Goal: Task Accomplishment & Management: Use online tool/utility

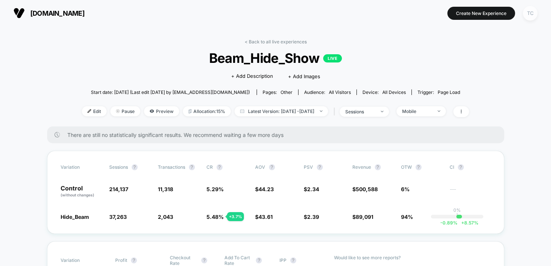
click at [534, 10] on div "TC" at bounding box center [530, 13] width 15 height 15
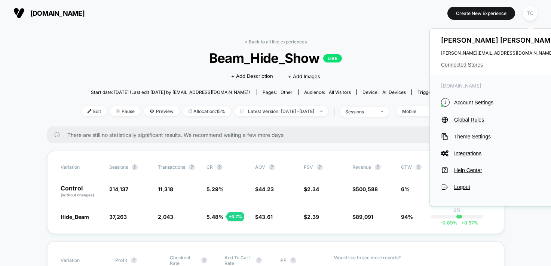
click at [464, 62] on span "Connected Stores" at bounding box center [500, 65] width 118 height 6
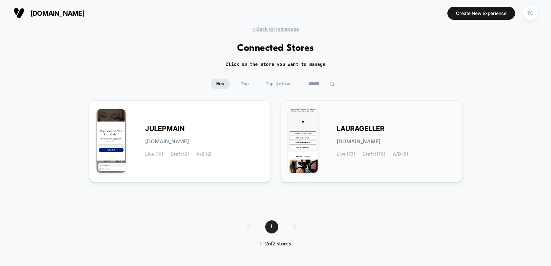
click at [348, 136] on div "[PERSON_NAME][DOMAIN_NAME] Live (77) Draft (176) A/B (8)" at bounding box center [396, 141] width 118 height 31
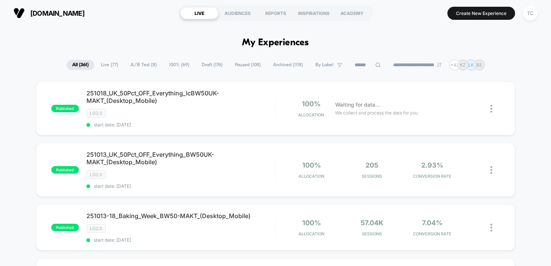
click at [146, 66] on span "A/B Test ( 8 )" at bounding box center [143, 65] width 37 height 10
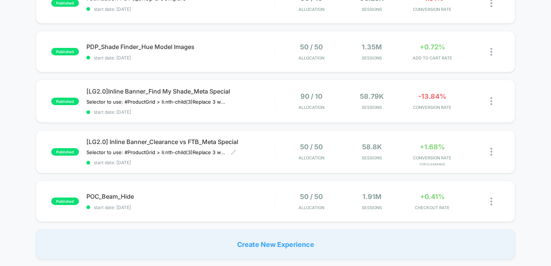
scroll to position [272, 0]
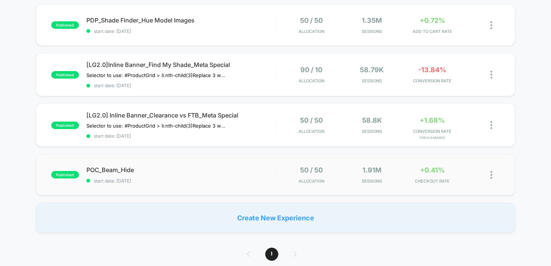
click at [159, 169] on span "POC_Beam_Hide" at bounding box center [180, 169] width 189 height 7
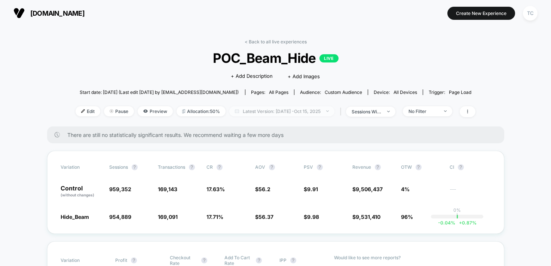
click at [289, 113] on span "Latest Version: [DATE] - [DATE]" at bounding box center [281, 111] width 105 height 10
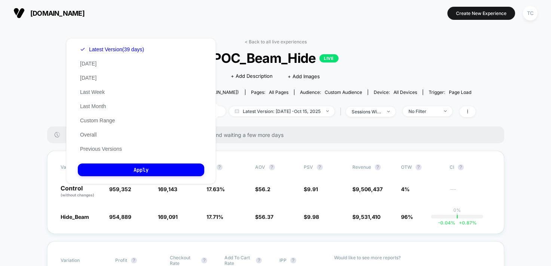
click at [96, 116] on div "Latest Version (39 days) [DATE] [DATE] Last Week Last Month Custom Range Overal…" at bounding box center [112, 99] width 68 height 114
click at [96, 118] on div "Latest Version (39 days) [DATE] [DATE] Last Week Last Month Custom Range Overal…" at bounding box center [112, 99] width 68 height 114
click at [96, 118] on button "Custom Range" at bounding box center [97, 120] width 39 height 7
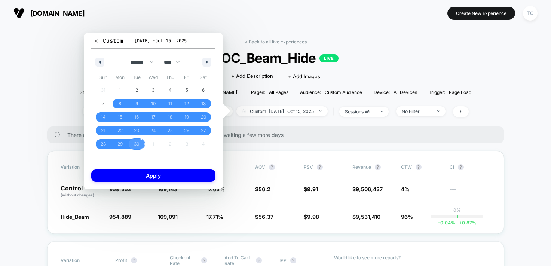
click at [136, 145] on span "30" at bounding box center [136, 143] width 5 height 13
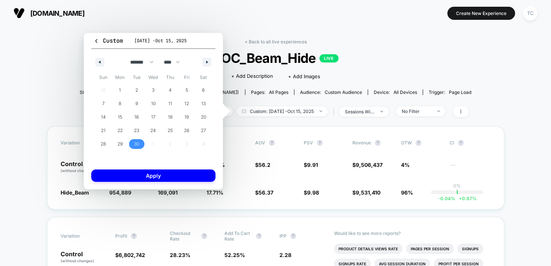
click at [136, 145] on span "30" at bounding box center [136, 143] width 5 height 13
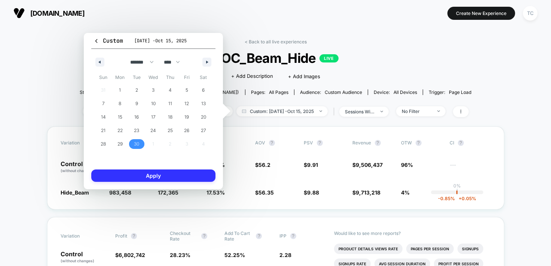
click at [162, 176] on button "Apply" at bounding box center [153, 176] width 124 height 12
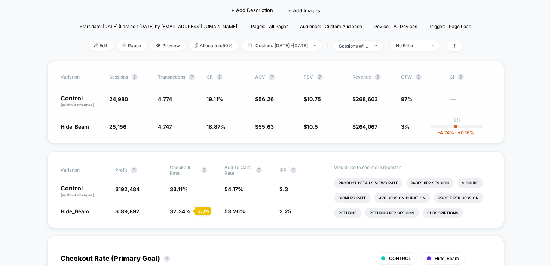
scroll to position [83, 0]
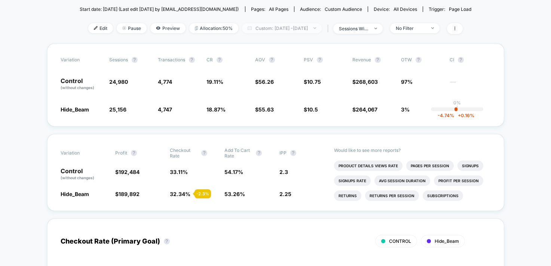
click at [299, 29] on span "Custom: [DATE] - [DATE]" at bounding box center [282, 28] width 80 height 10
select select "*"
select select "****"
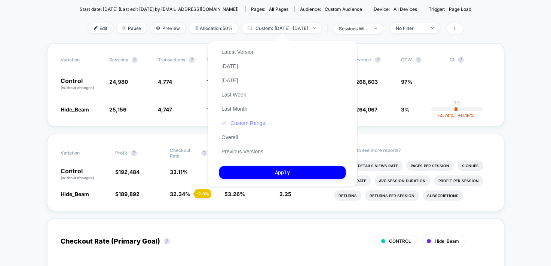
click at [250, 123] on button "Custom Range" at bounding box center [243, 123] width 48 height 7
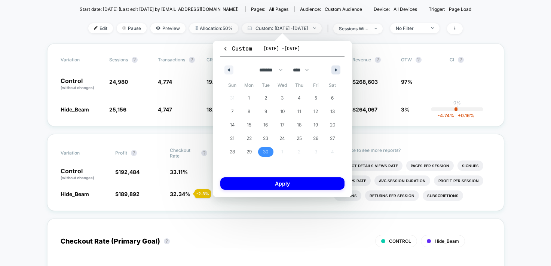
click at [336, 67] on button "button" at bounding box center [336, 70] width 9 height 9
select select "*"
click at [281, 121] on span "15" at bounding box center [282, 124] width 4 height 13
click at [280, 122] on span "15" at bounding box center [282, 124] width 4 height 13
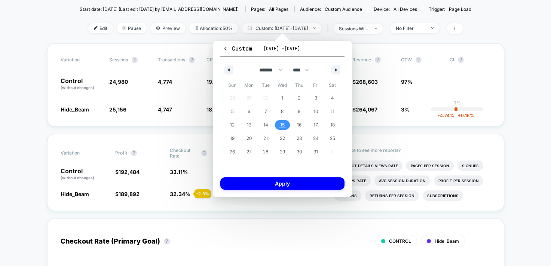
click at [280, 123] on span "15" at bounding box center [282, 124] width 4 height 13
click at [285, 183] on button "Apply" at bounding box center [282, 183] width 124 height 12
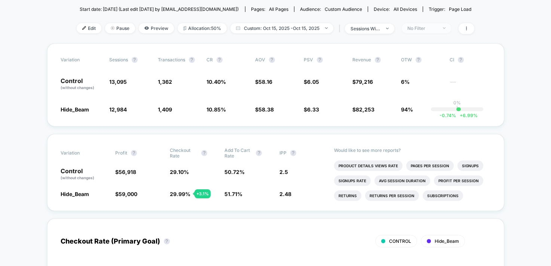
click at [423, 28] on div "No Filter" at bounding box center [423, 28] width 30 height 6
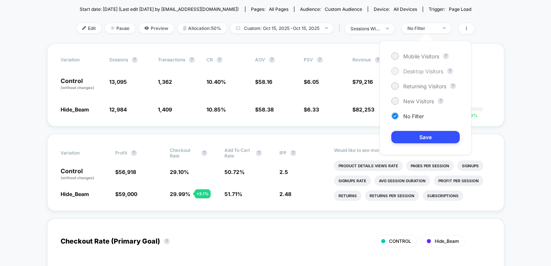
click at [419, 71] on span "Desktop Visitors" at bounding box center [423, 71] width 40 height 6
click at [419, 137] on button "Save" at bounding box center [426, 137] width 68 height 12
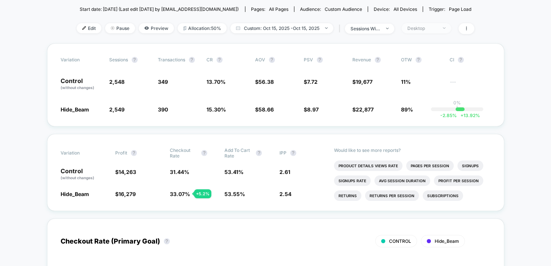
click at [440, 28] on div at bounding box center [441, 28] width 6 height 0
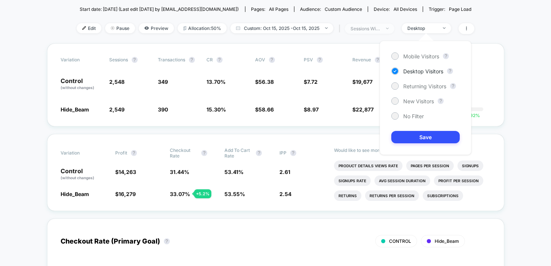
click at [381, 28] on div "sessions with impression" at bounding box center [366, 29] width 30 height 6
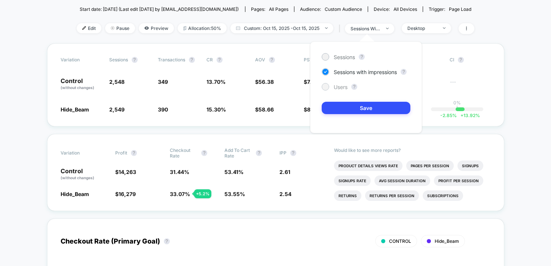
click at [342, 86] on span "Users" at bounding box center [341, 87] width 14 height 6
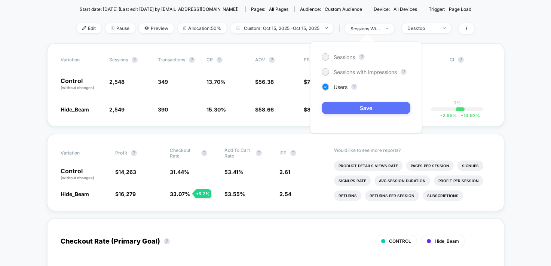
click at [351, 111] on button "Save" at bounding box center [366, 108] width 89 height 12
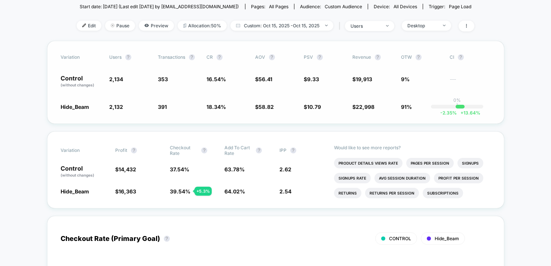
scroll to position [87, 0]
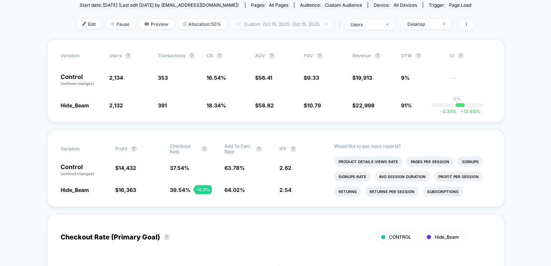
click at [293, 27] on span "Custom: [DATE] - [DATE]" at bounding box center [282, 24] width 103 height 10
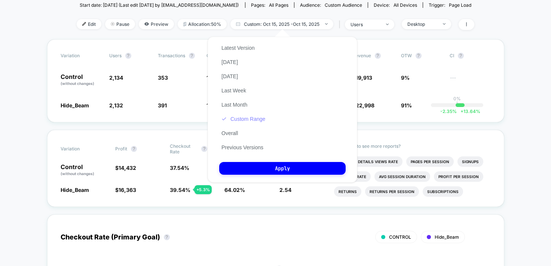
click at [241, 121] on button "Custom Range" at bounding box center [243, 119] width 48 height 7
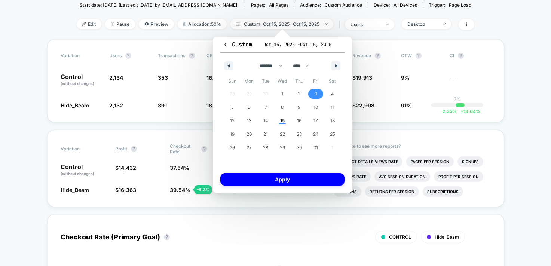
click at [316, 97] on span "3" at bounding box center [316, 93] width 3 height 13
click at [287, 123] on span "15" at bounding box center [282, 121] width 17 height 10
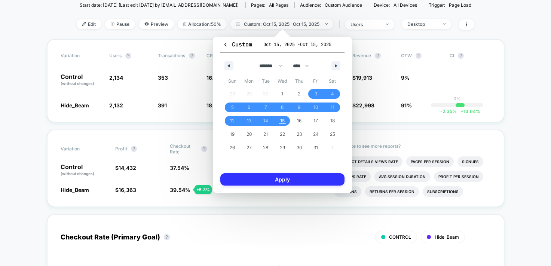
click at [291, 180] on button "Apply" at bounding box center [282, 179] width 124 height 12
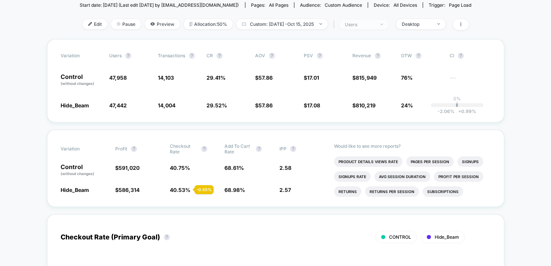
click at [382, 26] on span "users" at bounding box center [363, 24] width 49 height 10
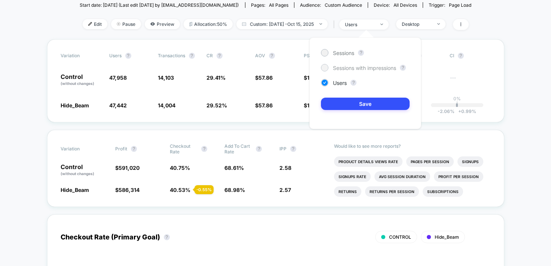
click at [368, 67] on span "Sessions with impressions" at bounding box center [364, 68] width 63 height 6
click at [365, 104] on button "Save" at bounding box center [365, 104] width 89 height 12
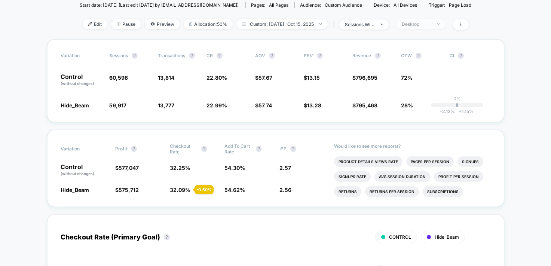
click at [417, 26] on div "Desktop" at bounding box center [417, 24] width 30 height 6
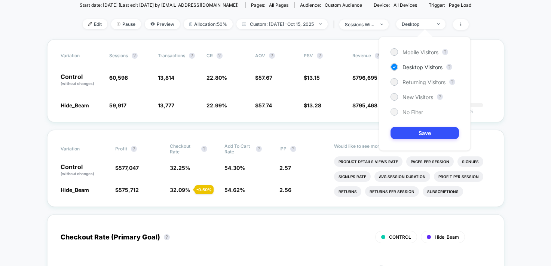
click at [407, 113] on span "No Filter" at bounding box center [413, 112] width 21 height 6
click at [407, 131] on button "Save" at bounding box center [425, 133] width 68 height 12
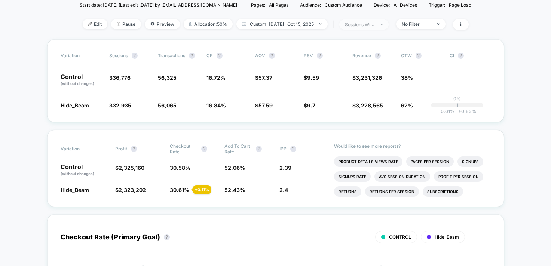
click at [371, 24] on div "sessions with impression" at bounding box center [360, 25] width 30 height 6
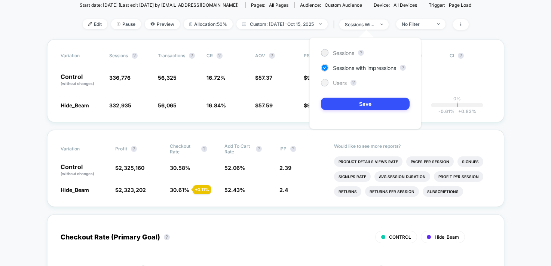
click at [344, 83] on span "Users" at bounding box center [340, 83] width 14 height 6
click at [351, 106] on button "Save" at bounding box center [365, 104] width 89 height 12
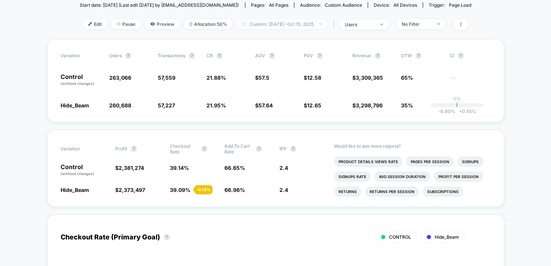
click at [299, 26] on span "Custom: [DATE] - [DATE]" at bounding box center [282, 24] width 91 height 10
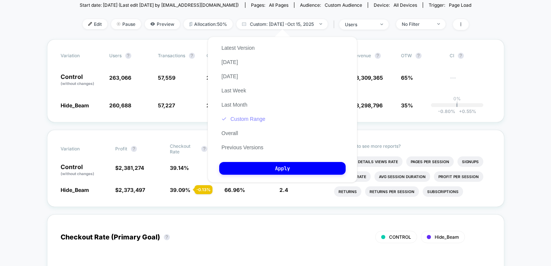
click at [254, 121] on button "Custom Range" at bounding box center [243, 119] width 48 height 7
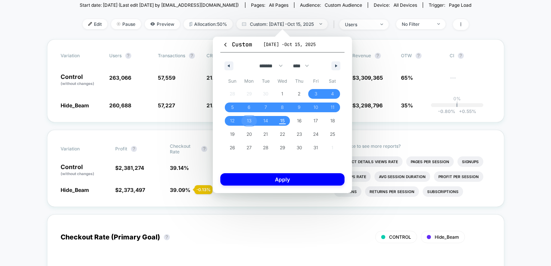
click at [248, 123] on span "13" at bounding box center [249, 120] width 4 height 13
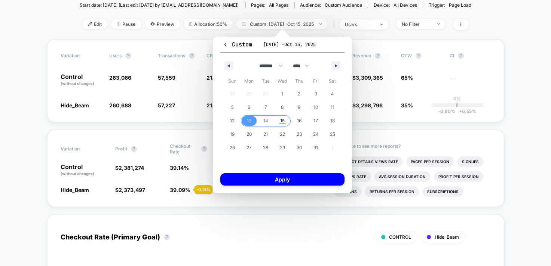
click at [287, 123] on span "15" at bounding box center [282, 121] width 17 height 10
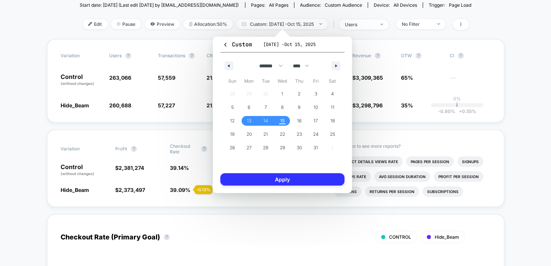
click at [296, 182] on button "Apply" at bounding box center [282, 179] width 124 height 12
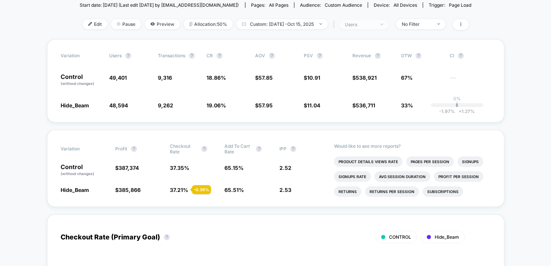
click at [385, 22] on span "users" at bounding box center [363, 24] width 49 height 10
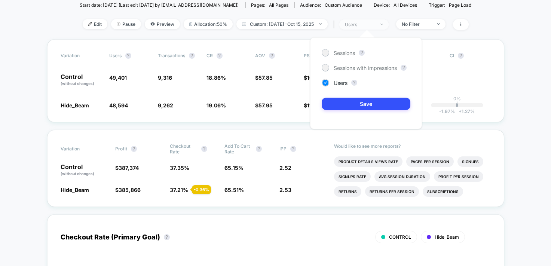
click at [381, 24] on div at bounding box center [378, 24] width 6 height 0
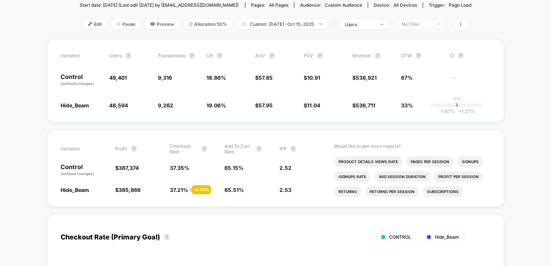
click at [418, 23] on div "No Filter" at bounding box center [417, 24] width 30 height 6
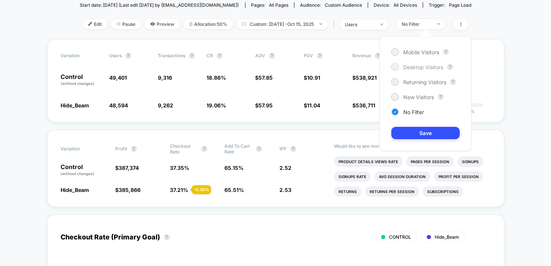
click at [418, 64] on span "Desktop Visitors" at bounding box center [423, 67] width 40 height 6
click at [409, 129] on button "Save" at bounding box center [426, 133] width 68 height 12
